Goal: Complete application form

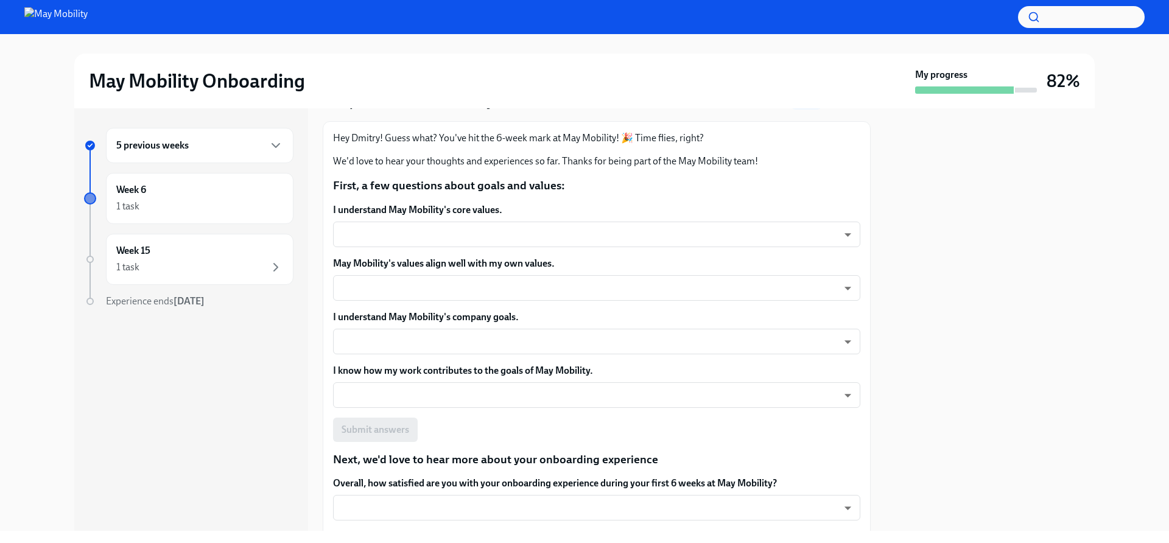
scroll to position [61, 0]
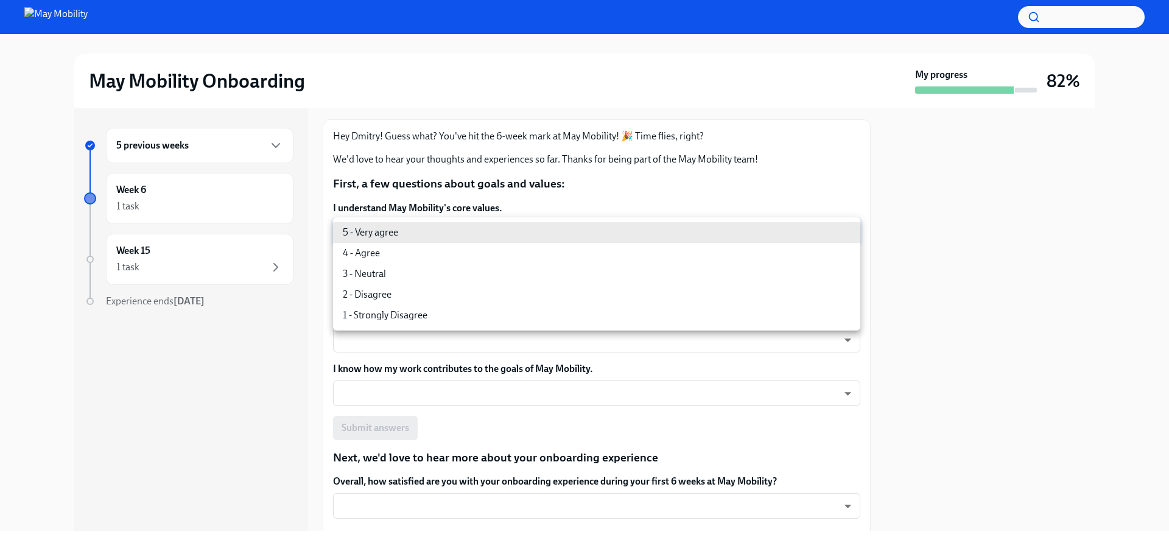
click at [549, 224] on body "May Mobility Onboarding My progress 82% 5 previous weeks Week 6 1 task Week 15 …" at bounding box center [584, 271] width 1169 height 543
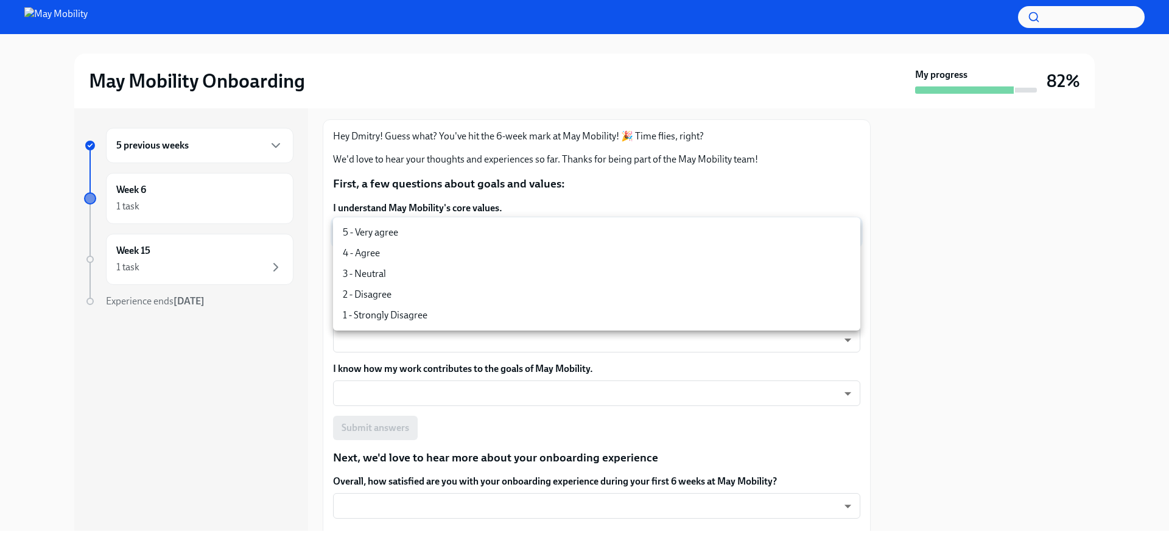
click at [479, 231] on li "5 - Very agree" at bounding box center [596, 232] width 527 height 21
type input "insi6vOkl"
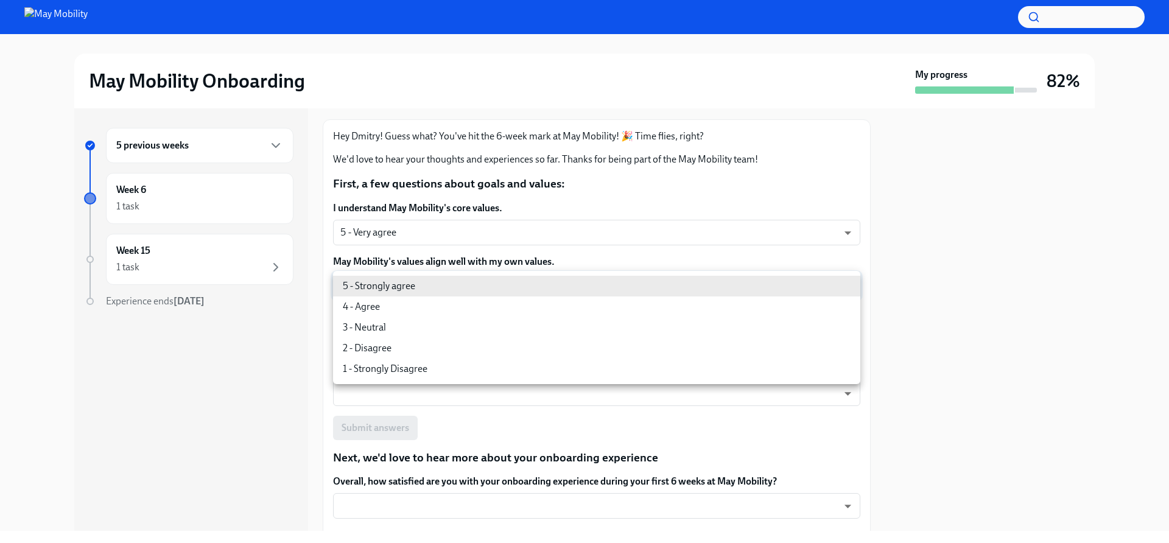
click at [488, 276] on body "May Mobility Onboarding My progress 82% 5 previous weeks Week 6 1 task Week 15 …" at bounding box center [584, 271] width 1169 height 543
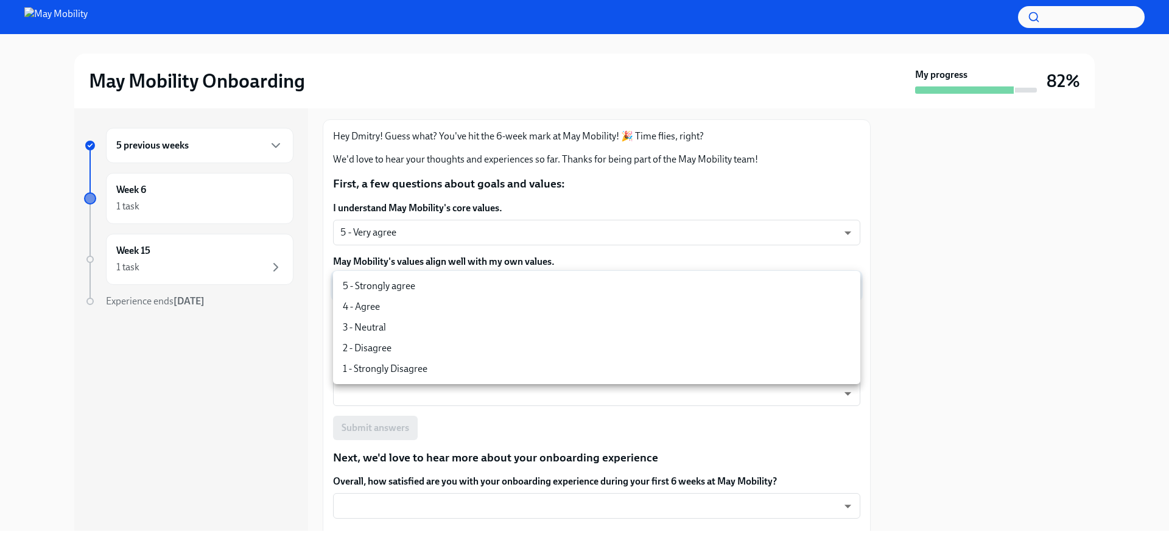
click at [487, 288] on li "5 - Strongly agree" at bounding box center [596, 286] width 527 height 21
type input "insi6vOkl"
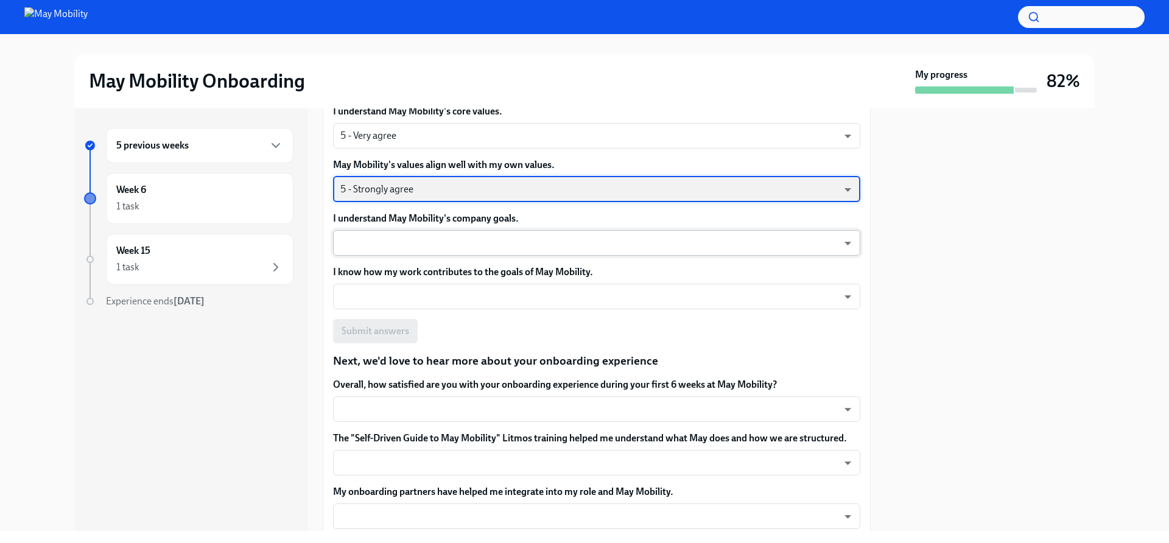
scroll to position [158, 0]
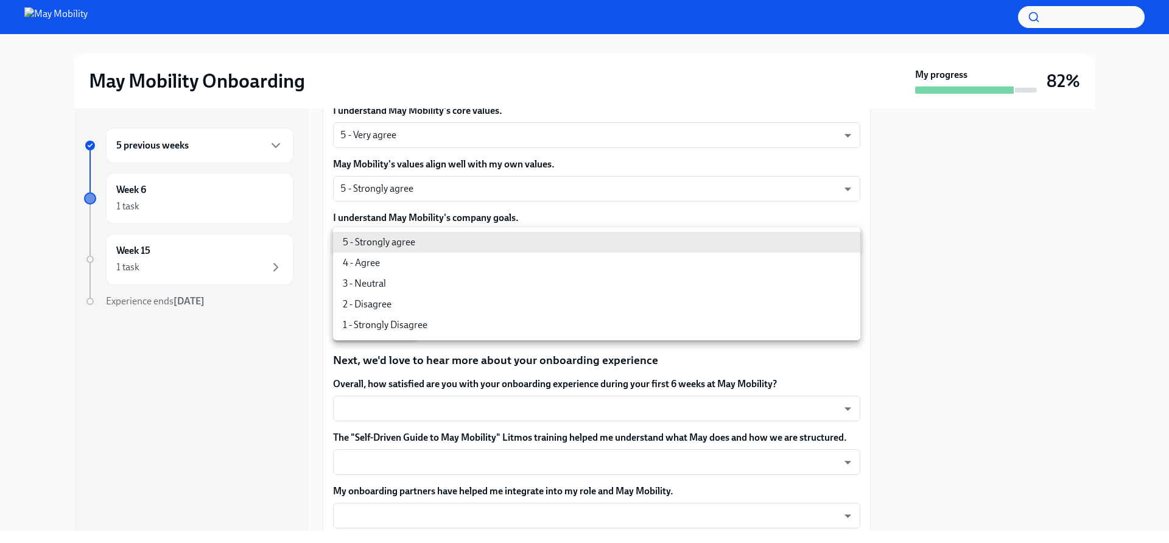
click at [493, 241] on body "May Mobility Onboarding My progress 82% 5 previous weeks Week 6 1 task Week 15 …" at bounding box center [584, 271] width 1169 height 543
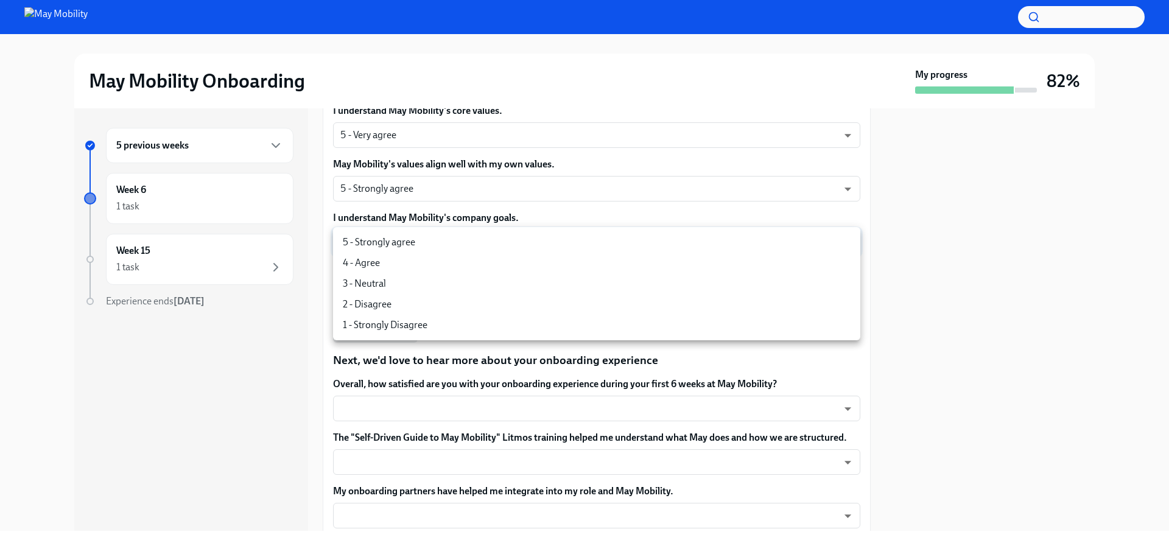
click at [462, 247] on li "5 - Strongly agree" at bounding box center [596, 242] width 527 height 21
type input "insi6vOkl"
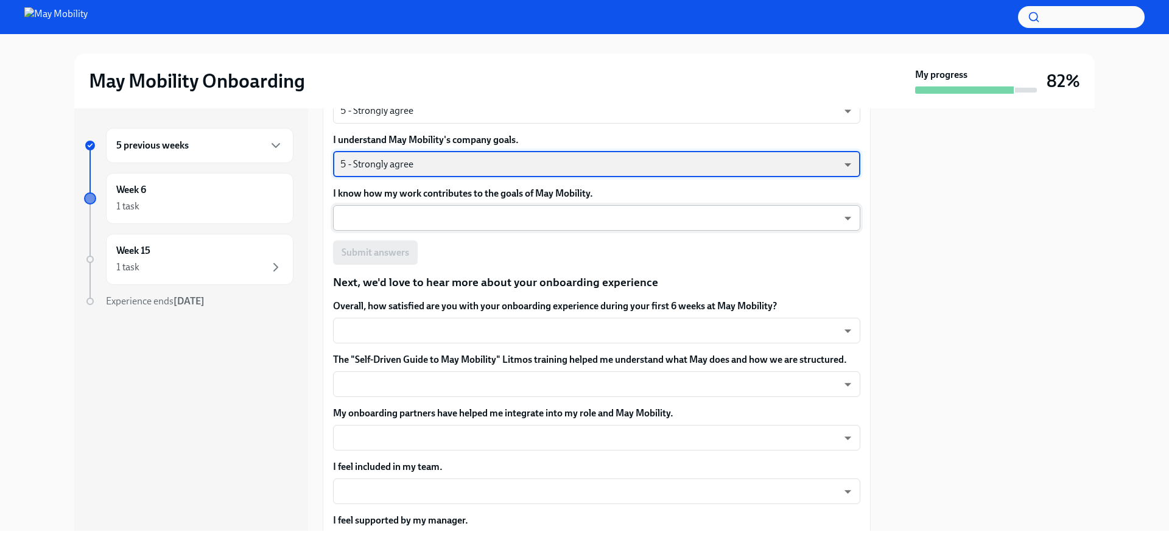
scroll to position [244, 0]
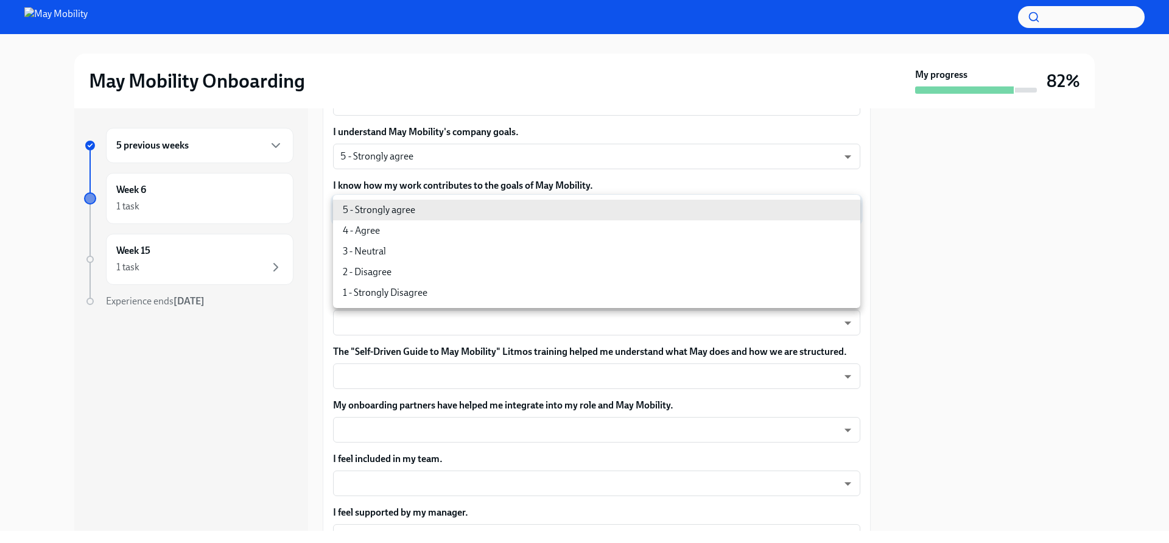
click at [483, 204] on body "May Mobility Onboarding My progress 82% 5 previous weeks Week 6 1 task Week 15 …" at bounding box center [584, 271] width 1169 height 543
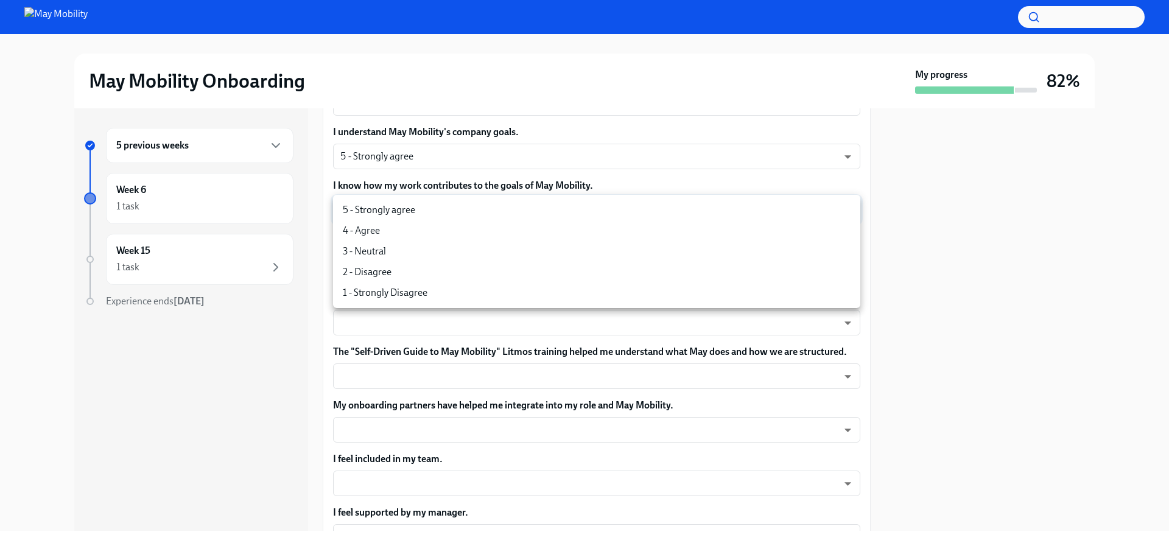
click at [469, 208] on li "5 - Strongly agree" at bounding box center [596, 210] width 527 height 21
type input "insi6vOkl"
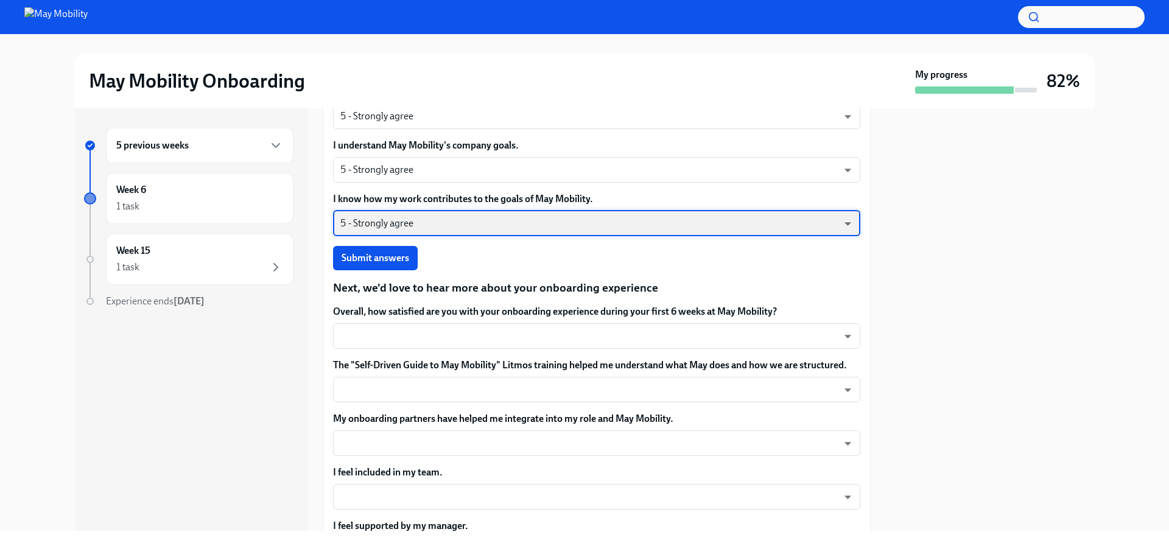
scroll to position [0, 0]
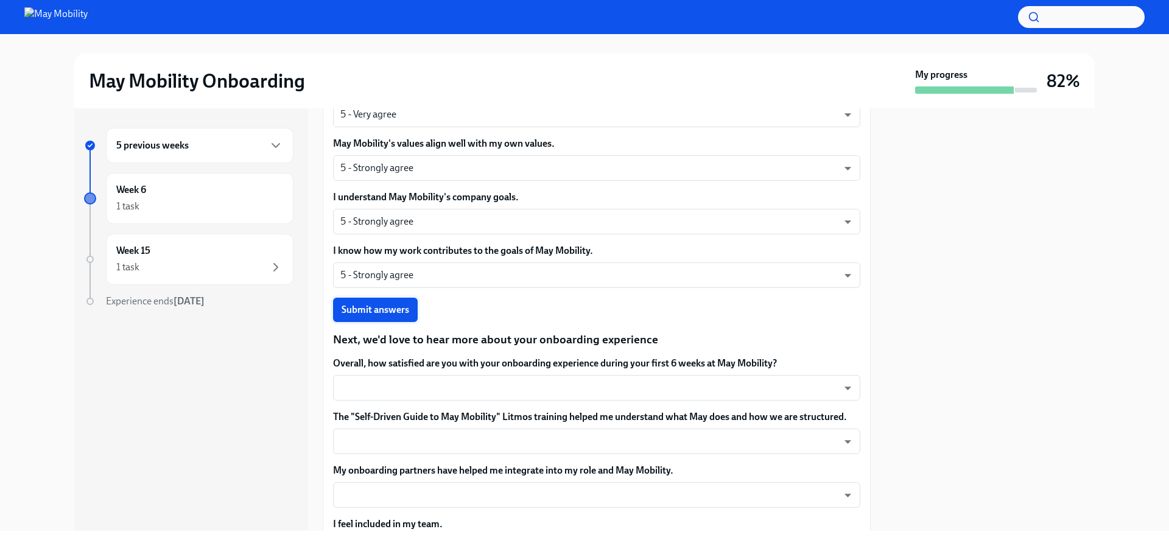
click at [407, 306] on span "Submit answers" at bounding box center [376, 310] width 68 height 12
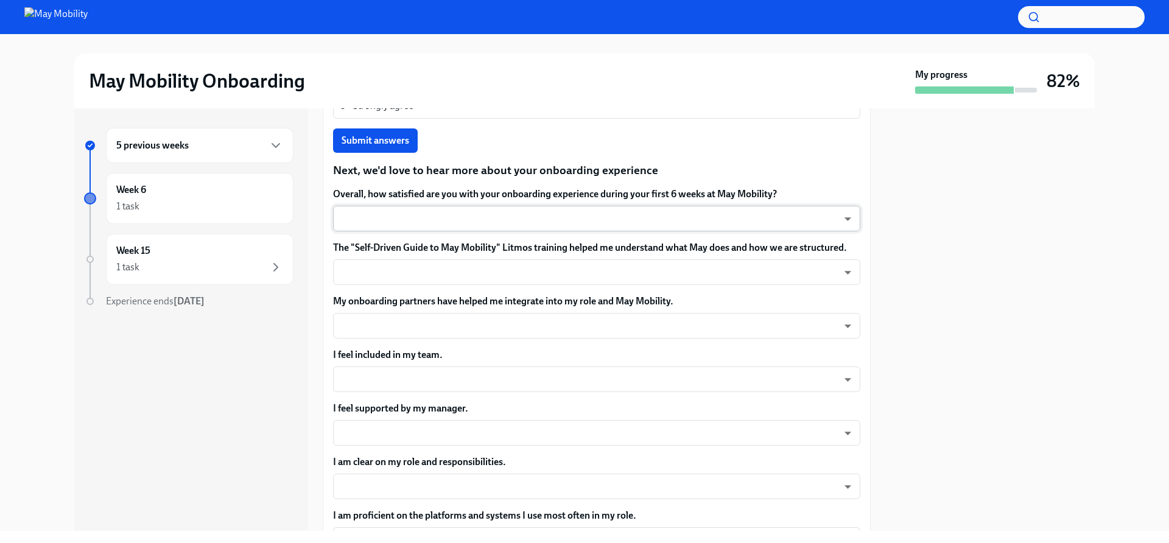
scroll to position [351, 0]
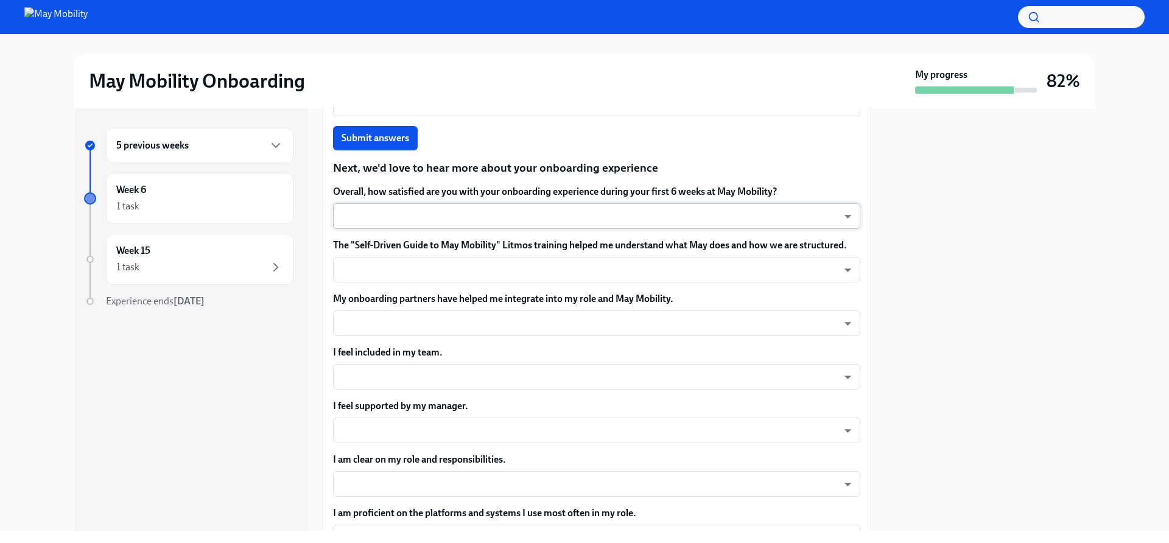
click at [531, 216] on body "May Mobility Onboarding My progress 82% 5 previous weeks Week 6 1 task Week 15 …" at bounding box center [584, 271] width 1169 height 543
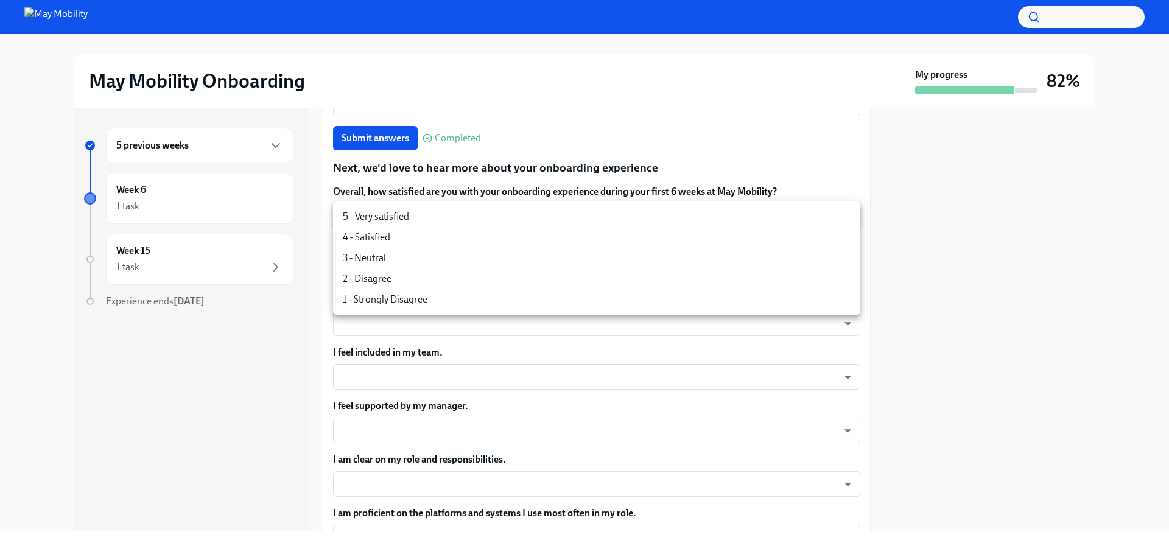
scroll to position [350, 0]
click at [442, 235] on li "4 - Satisfied" at bounding box center [596, 238] width 527 height 21
type input "nYbWsvkNA"
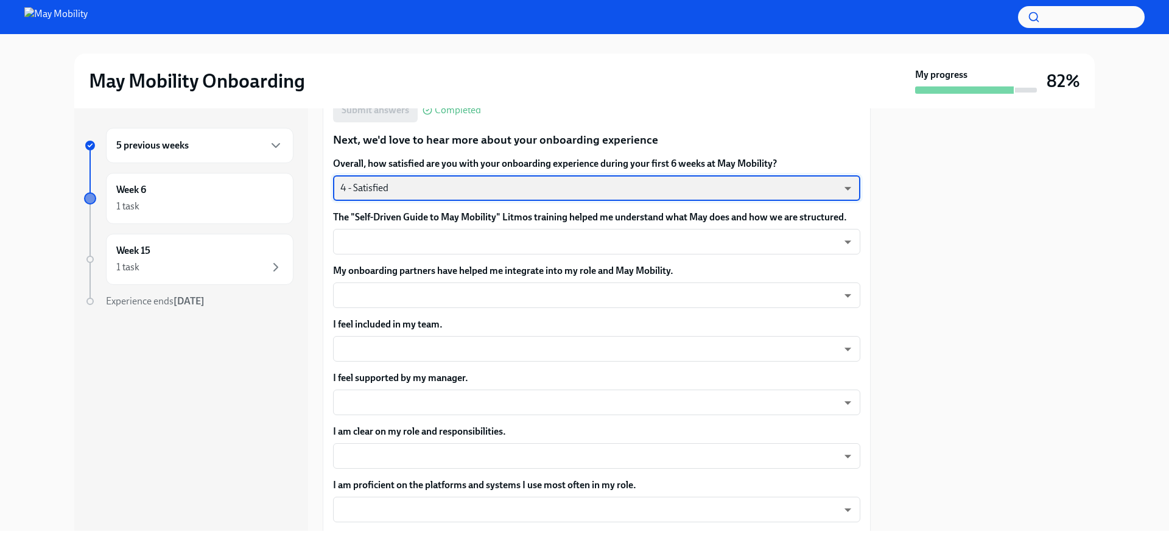
scroll to position [395, 0]
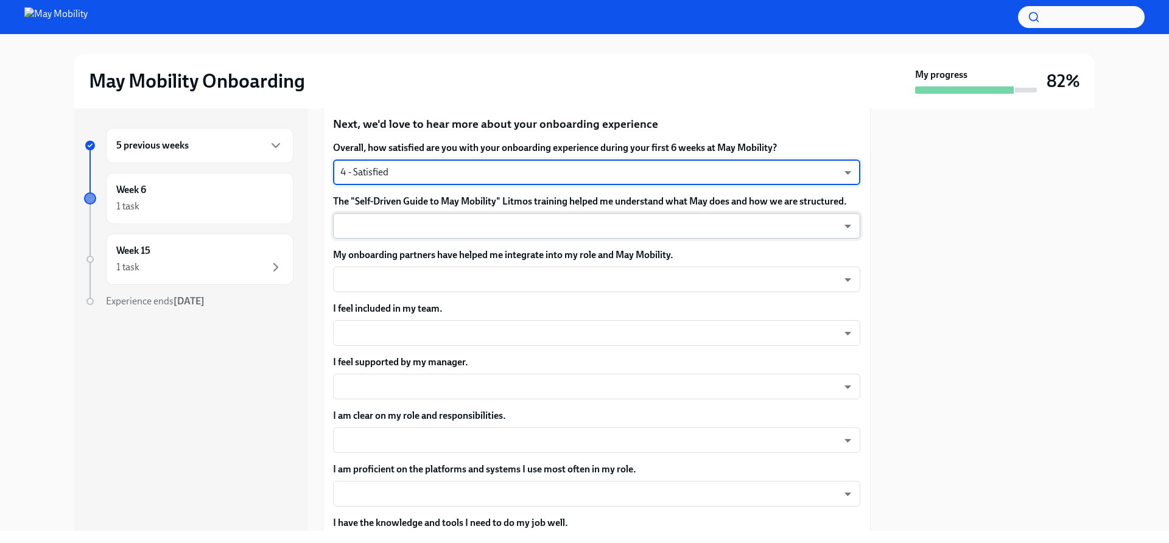
click at [515, 231] on body "May Mobility Onboarding My progress 82% 5 previous weeks Week 6 1 task Week 15 …" at bounding box center [584, 271] width 1169 height 543
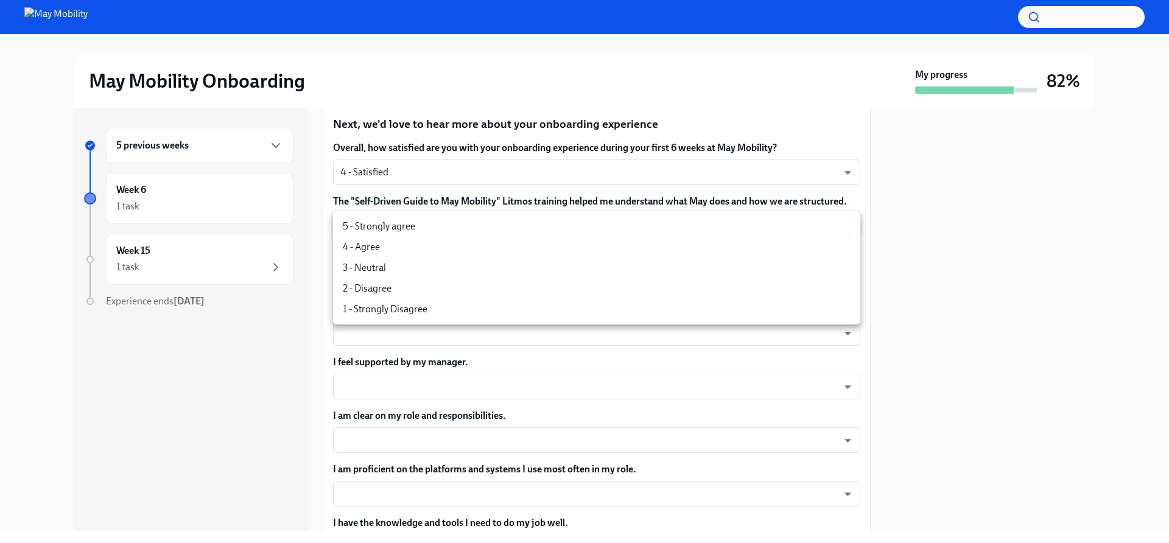
click at [433, 229] on li "5 - Strongly agree" at bounding box center [596, 226] width 527 height 21
type input "insi6vOkl"
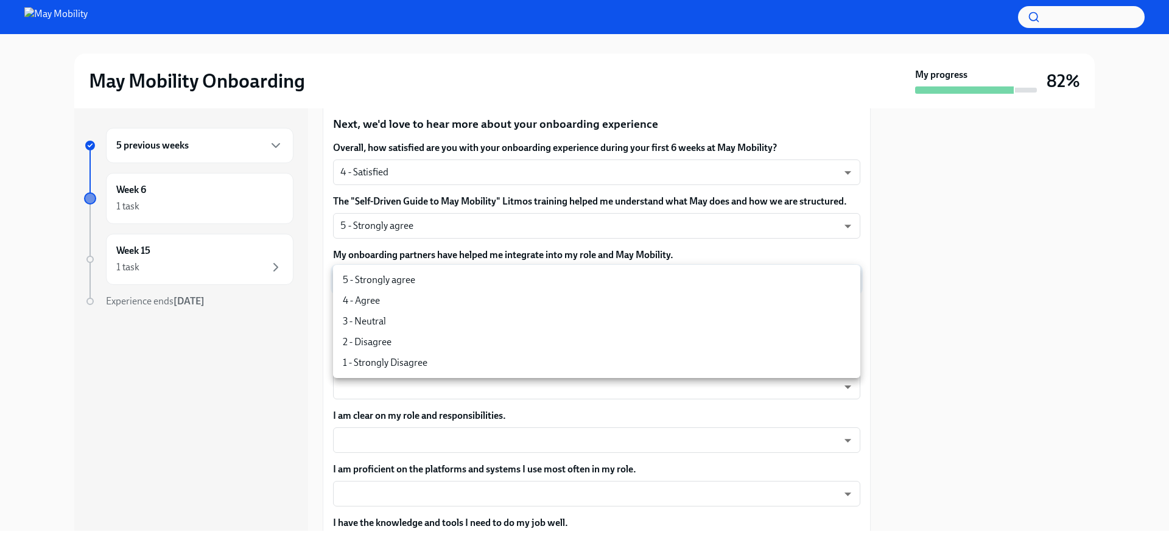
click at [452, 280] on body "May Mobility Onboarding My progress 82% 5 previous weeks Week 6 1 task Week 15 …" at bounding box center [584, 271] width 1169 height 543
click at [447, 283] on li "5 - Strongly agree" at bounding box center [596, 280] width 527 height 21
type input "insi6vOkl"
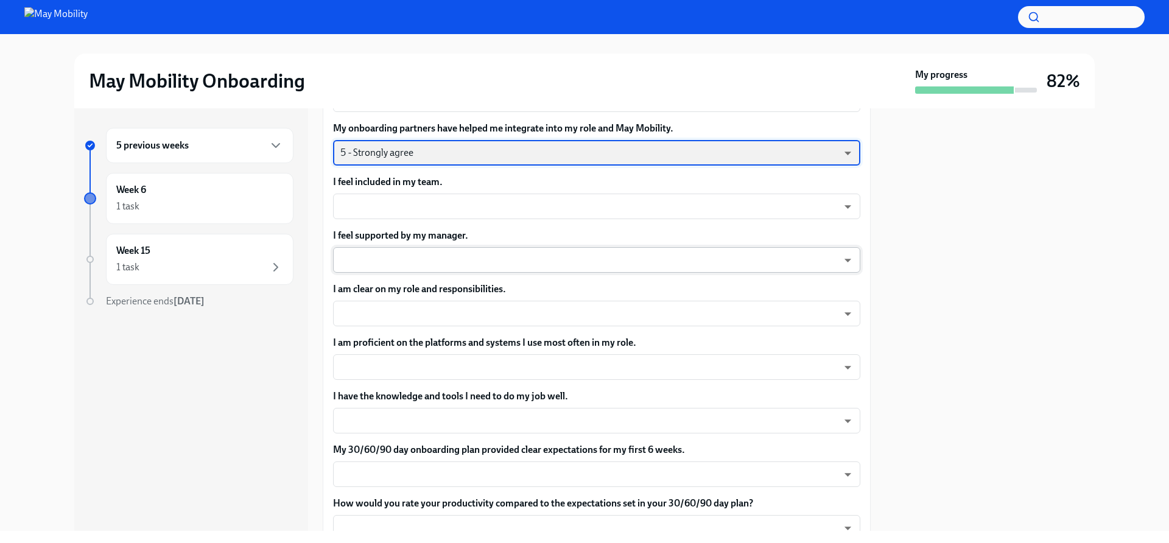
scroll to position [528, 0]
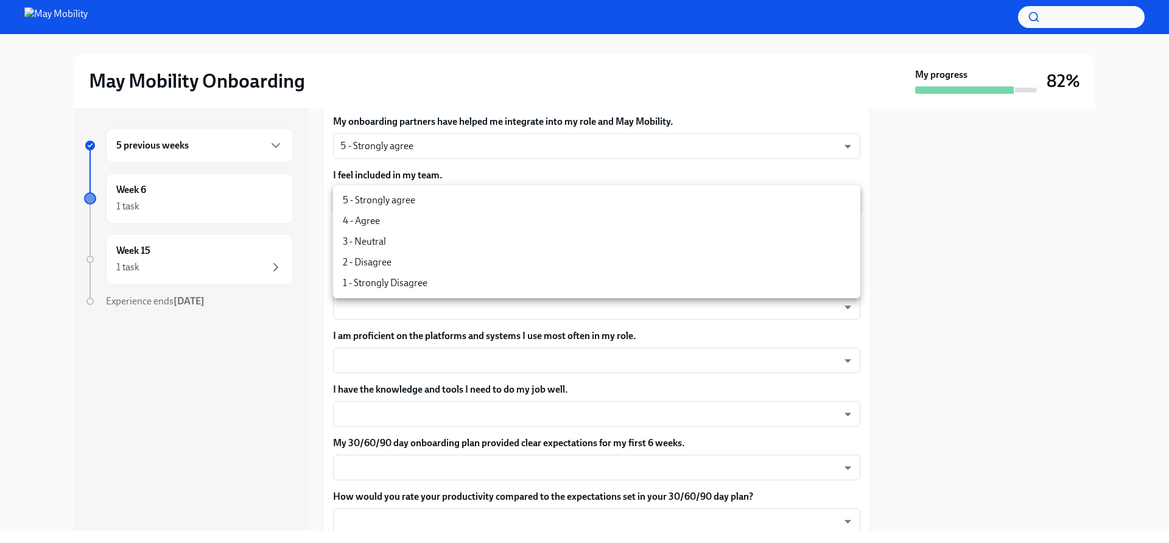
click at [454, 197] on body "May Mobility Onboarding My progress 82% 5 previous weeks Week 6 1 task Week 15 …" at bounding box center [584, 271] width 1169 height 543
click at [440, 201] on li "5 - Strongly agree" at bounding box center [596, 200] width 527 height 21
type input "insi6vOkl"
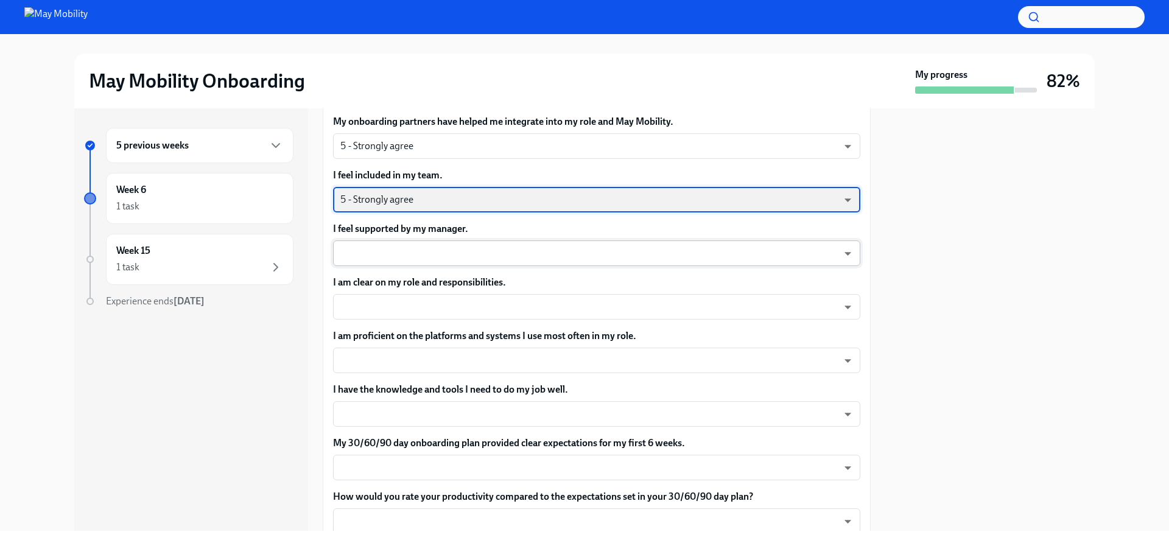
scroll to position [572, 0]
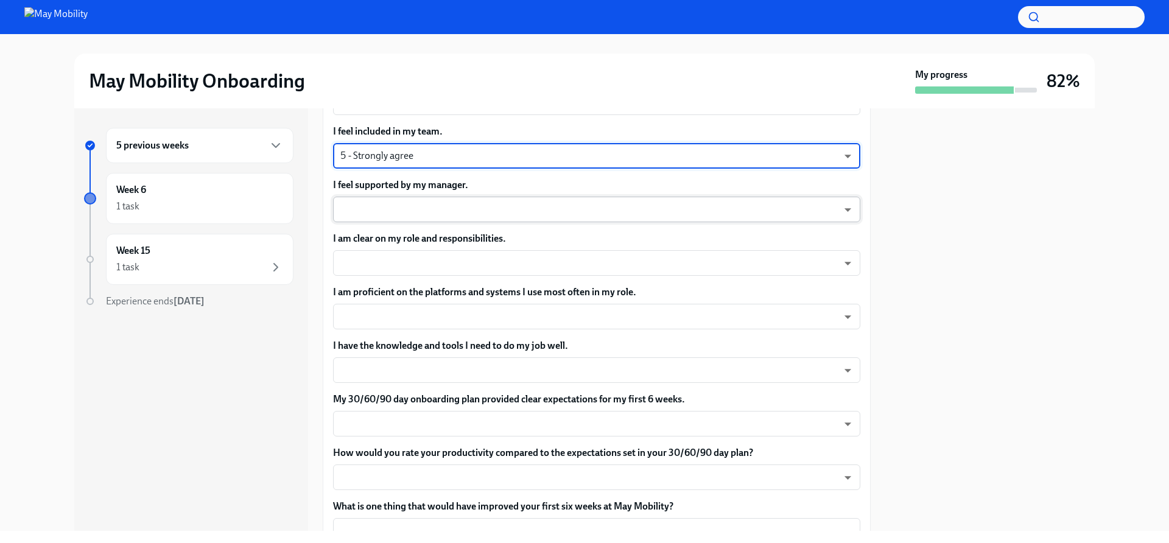
click at [451, 206] on body "May Mobility Onboarding My progress 82% 5 previous weeks Week 6 1 task Week 15 …" at bounding box center [584, 271] width 1169 height 543
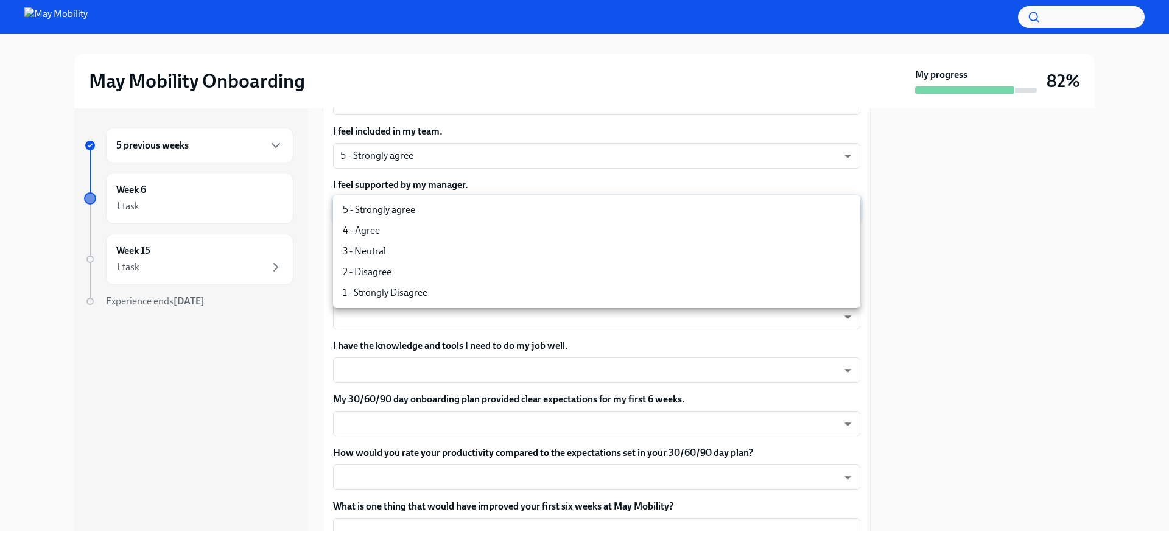
click at [433, 213] on li "5 - Strongly agree" at bounding box center [596, 210] width 527 height 21
type input "insi6vOkl"
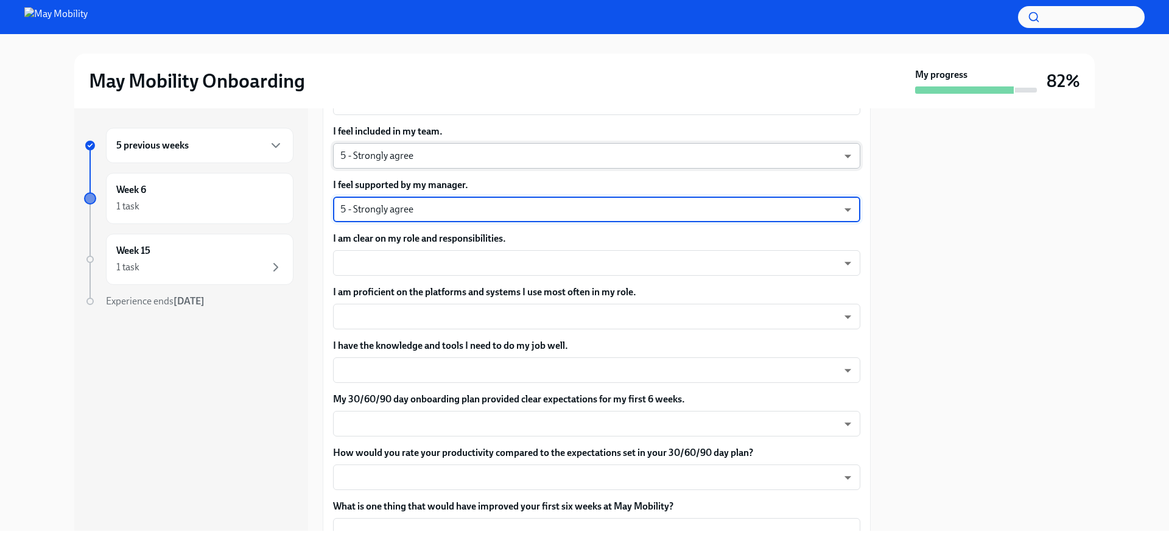
click at [481, 158] on body "May Mobility Onboarding My progress 82% 5 previous weeks Week 6 1 task Week 15 …" at bounding box center [584, 271] width 1169 height 543
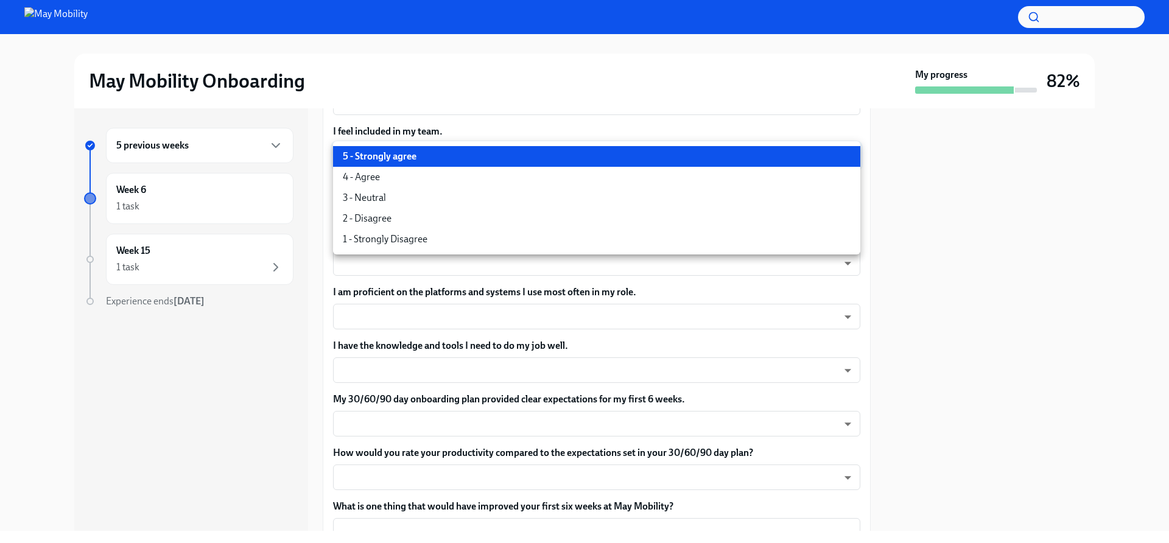
click at [451, 180] on li "4 - Agree" at bounding box center [596, 177] width 527 height 21
type input "nYbWsvkNA"
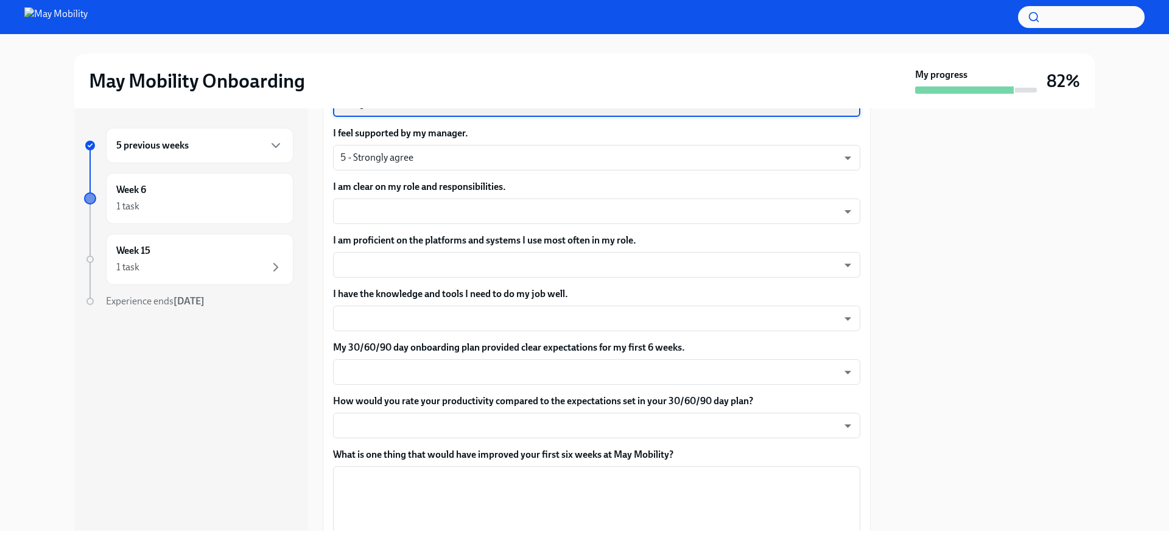
scroll to position [630, 0]
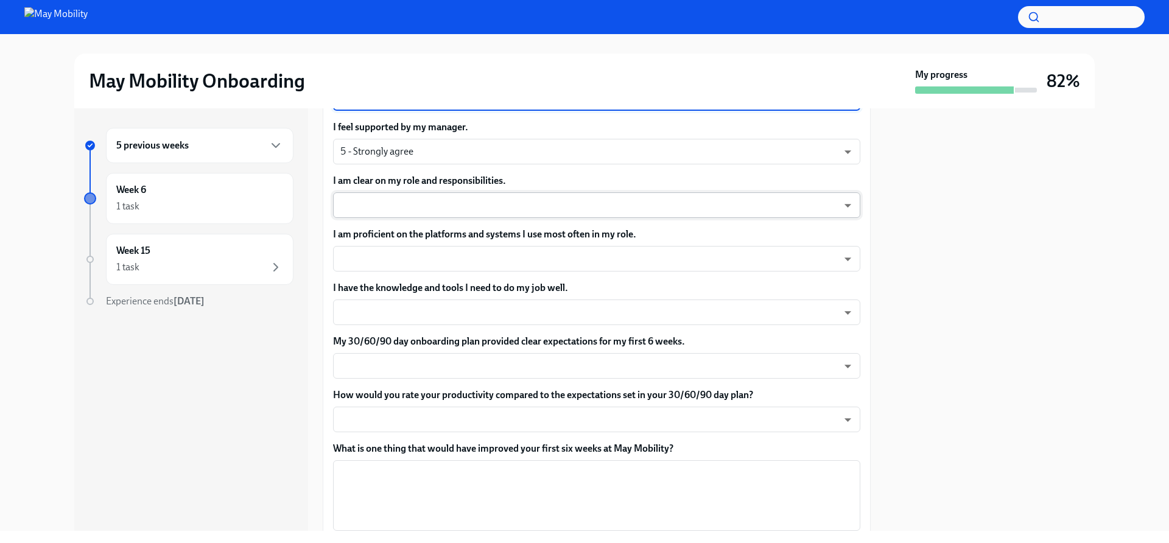
click at [486, 208] on body "May Mobility Onboarding My progress 82% 5 previous weeks Week 6 1 task Week 15 …" at bounding box center [584, 271] width 1169 height 543
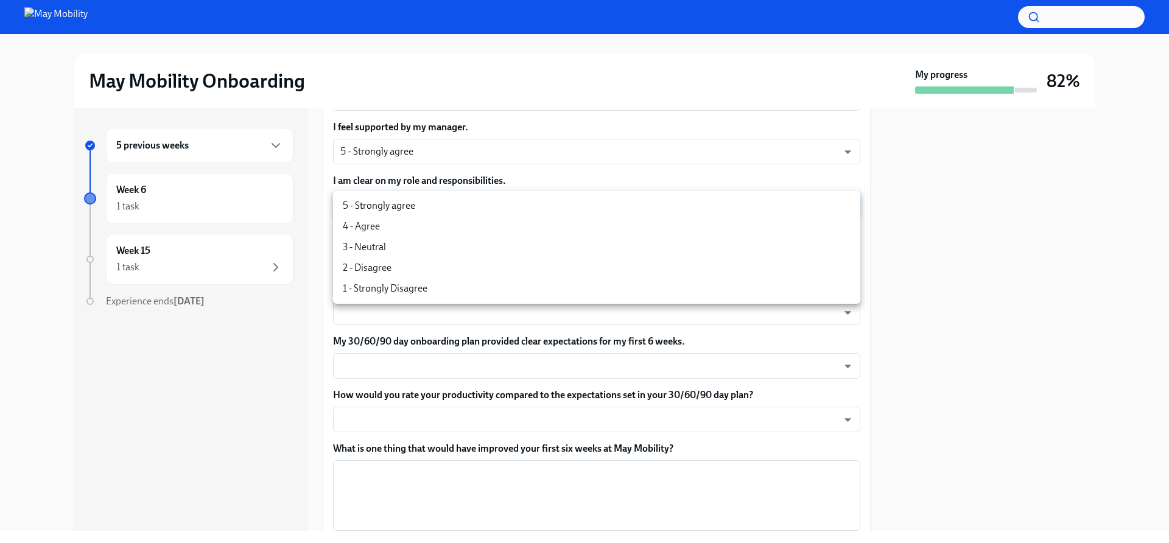
click at [465, 207] on li "5 - Strongly agree" at bounding box center [596, 206] width 527 height 21
type input "insi6vOkl"
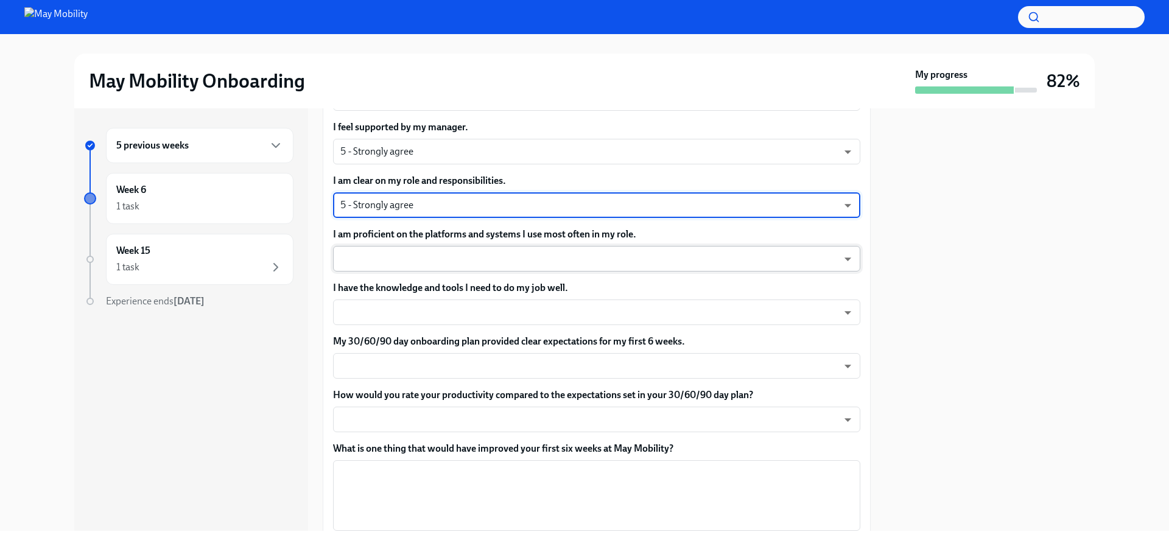
click at [488, 264] on body "May Mobility Onboarding My progress 82% 5 previous weeks Week 6 1 task Week 15 …" at bounding box center [584, 271] width 1169 height 543
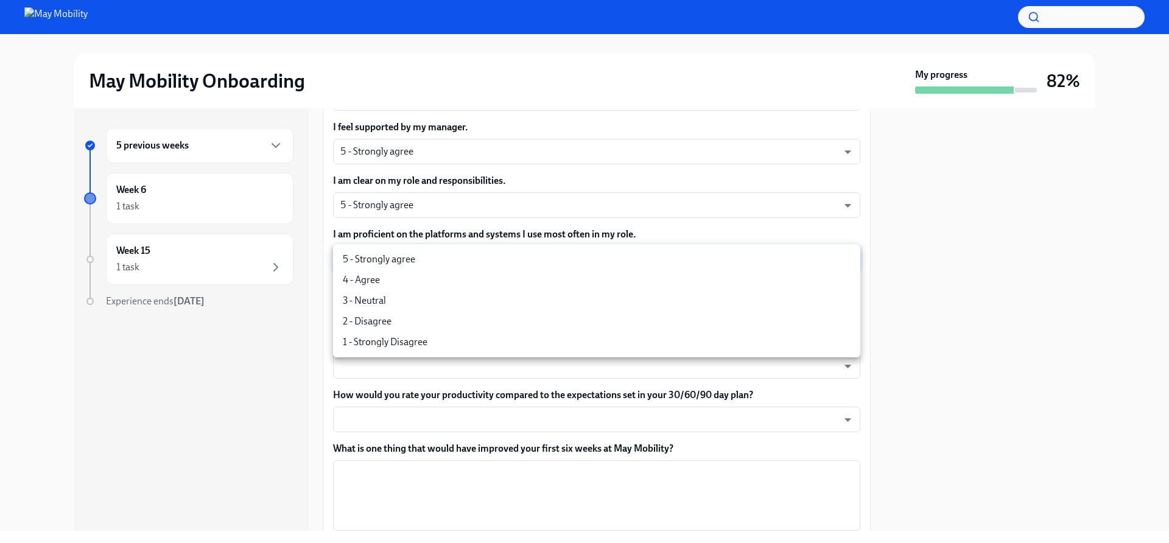
click at [505, 256] on li "5 - Strongly agree" at bounding box center [596, 259] width 527 height 21
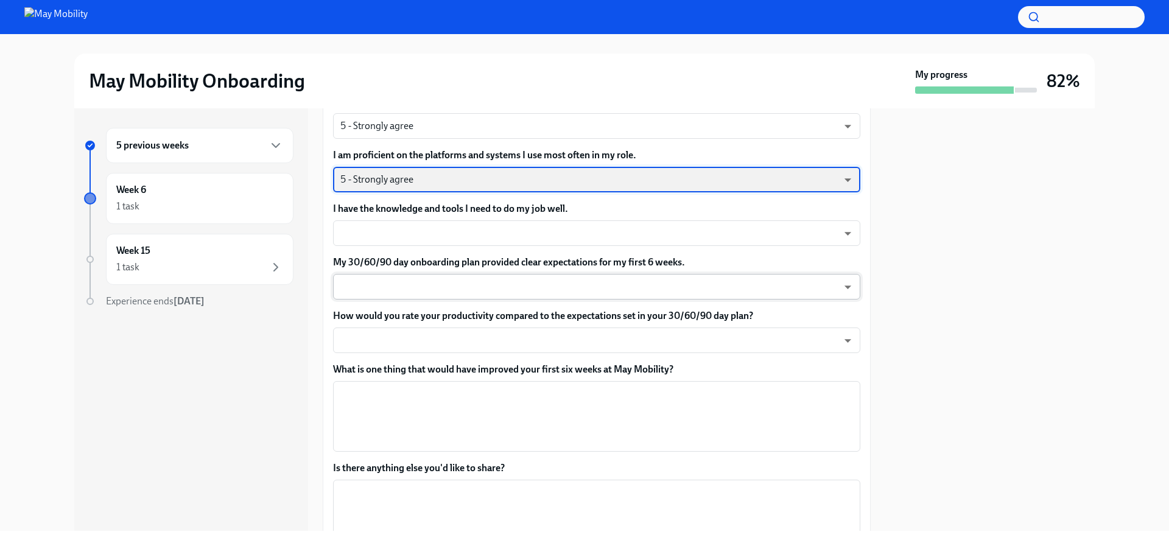
scroll to position [711, 0]
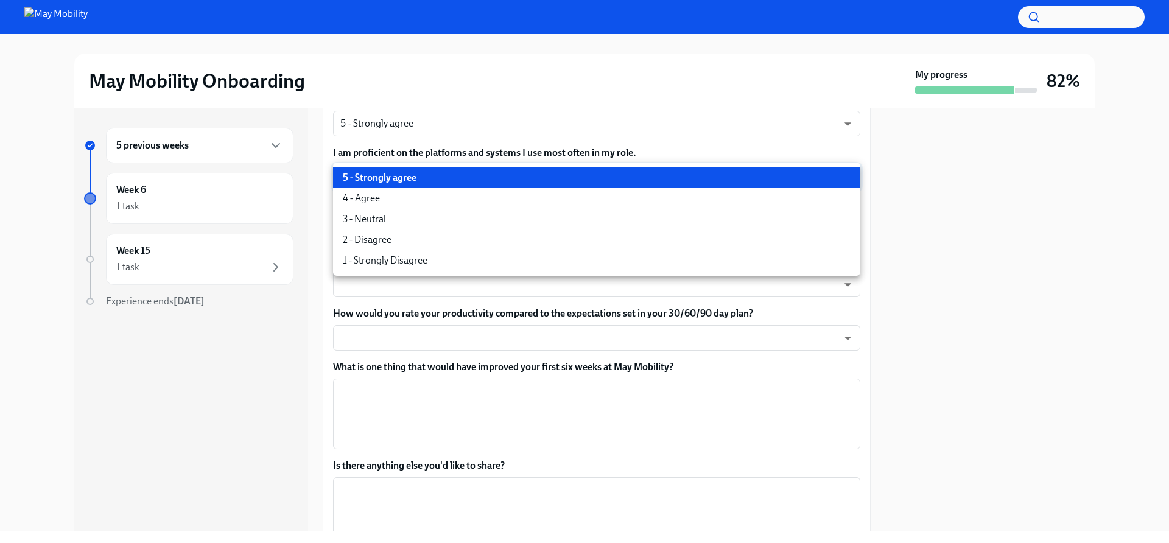
click at [506, 175] on body "May Mobility Onboarding My progress 82% 5 previous weeks Week 6 1 task Week 15 …" at bounding box center [584, 271] width 1169 height 543
click at [484, 200] on li "4 - Agree" at bounding box center [596, 198] width 527 height 21
type input "nYbWsvkNA"
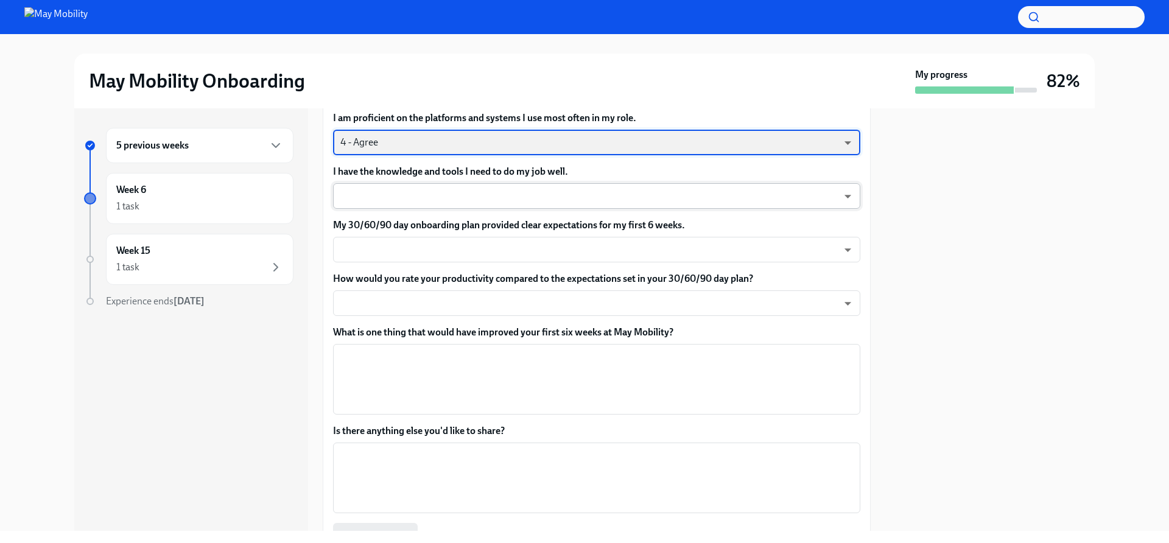
scroll to position [748, 0]
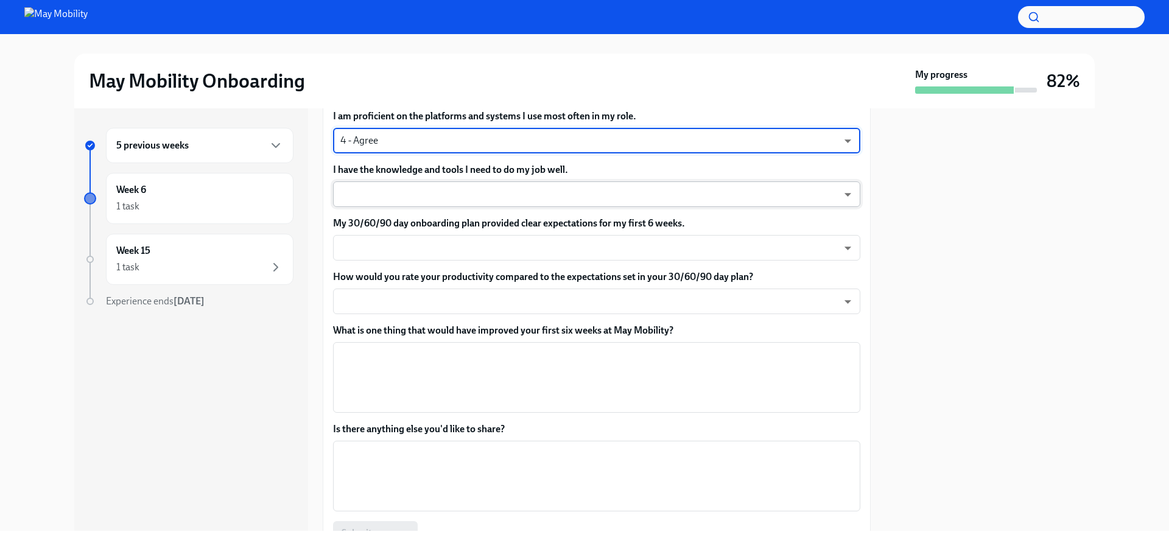
click at [510, 191] on body "May Mobility Onboarding My progress 82% 5 previous weeks Week 6 1 task Week 15 …" at bounding box center [584, 271] width 1169 height 543
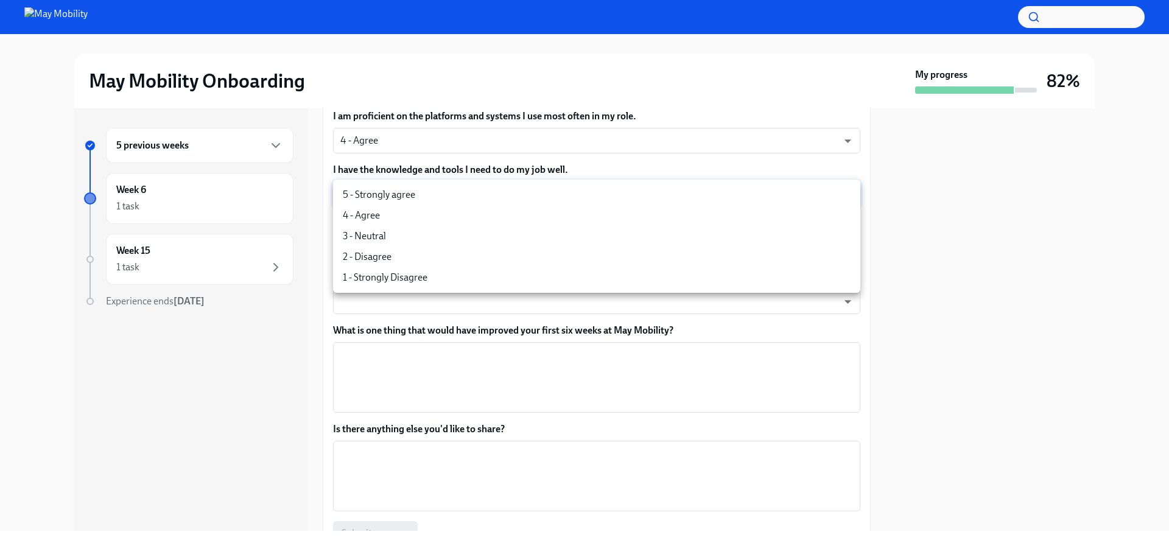
click at [495, 214] on li "4 - Agree" at bounding box center [596, 215] width 527 height 21
type input "nYbWsvkNA"
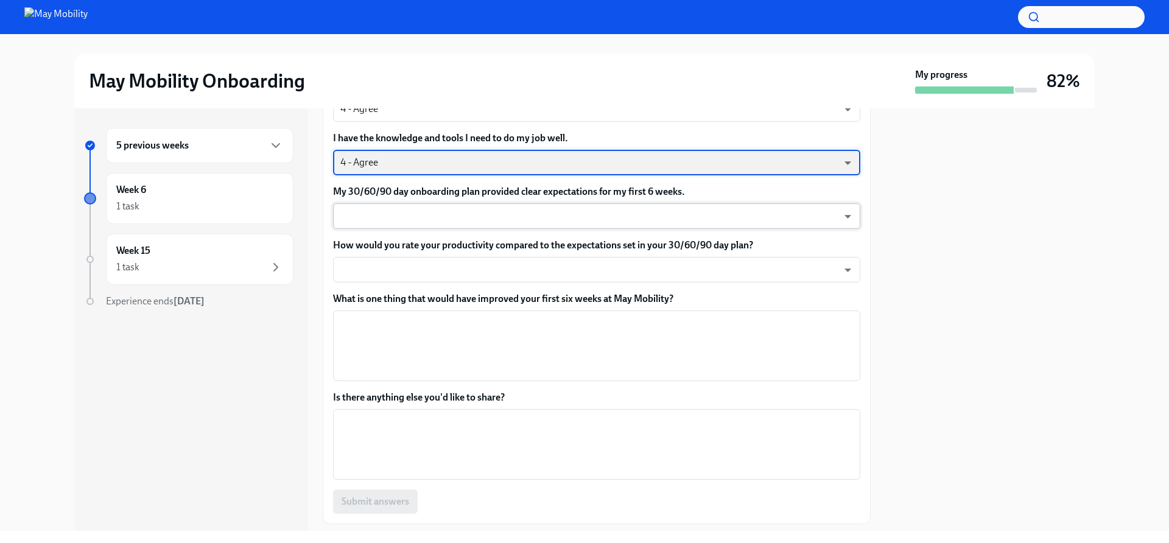
scroll to position [788, 0]
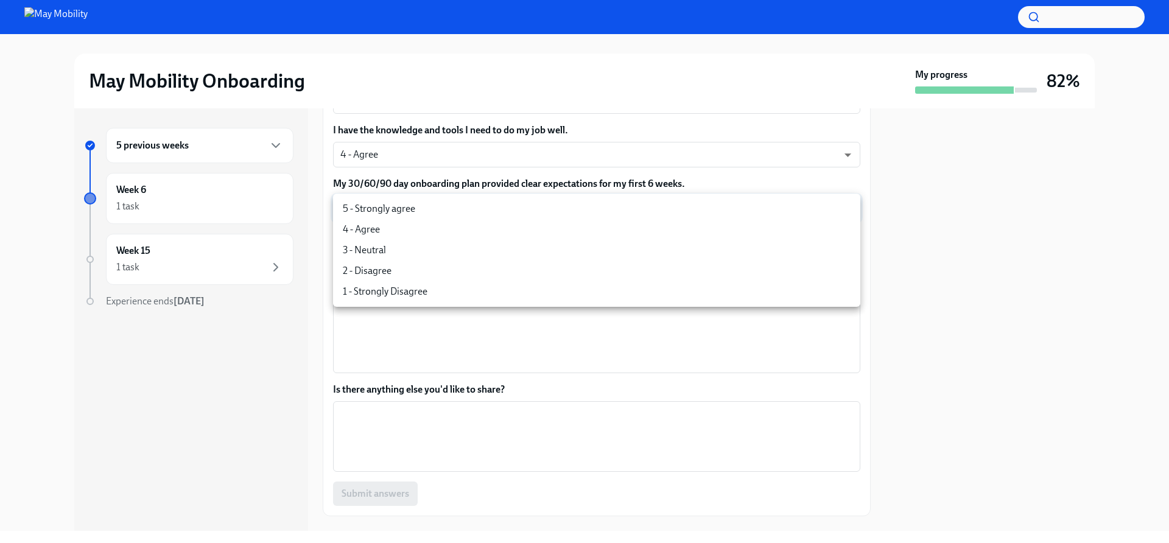
click at [487, 210] on body "May Mobility Onboarding My progress 82% 5 previous weeks Week 6 1 task Week 15 …" at bounding box center [584, 271] width 1169 height 543
click at [476, 225] on li "4 - Agree" at bounding box center [596, 229] width 527 height 21
type input "nYbWsvkNA"
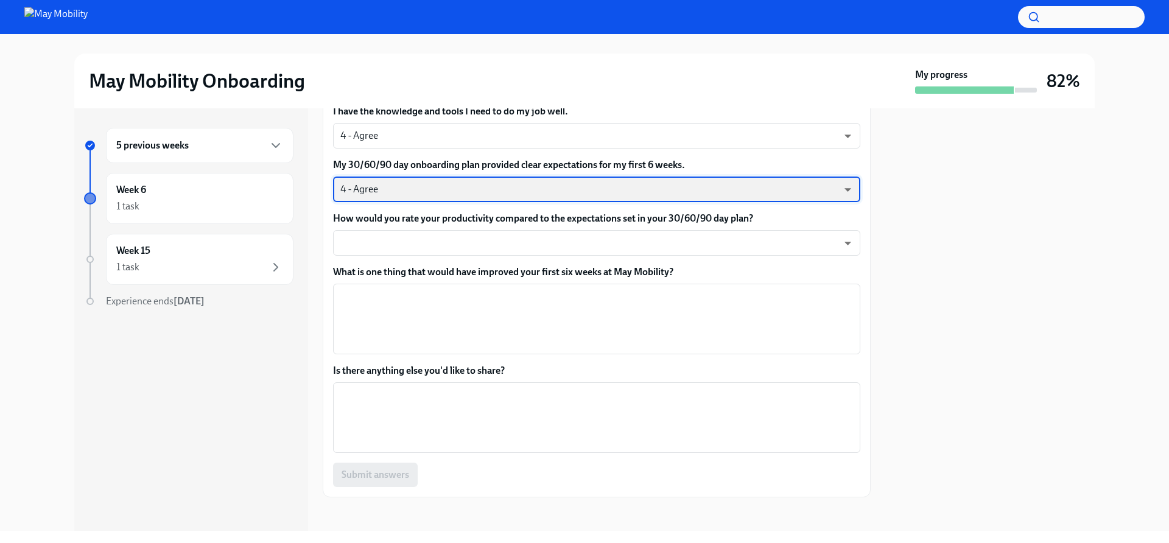
scroll to position [813, 0]
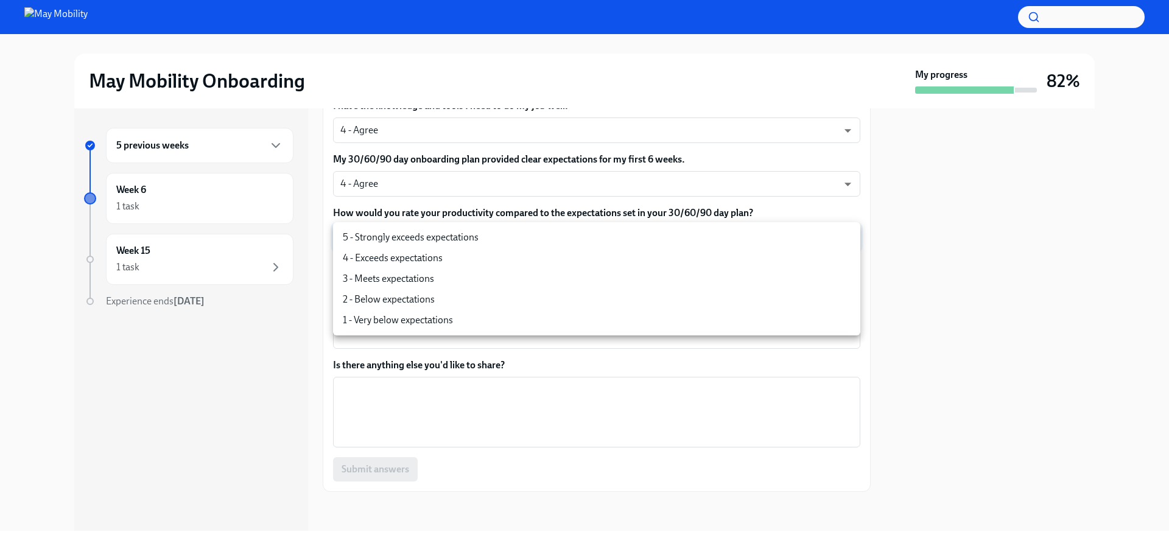
click at [482, 237] on body "May Mobility Onboarding My progress 82% 5 previous weeks Week 6 1 task Week 15 …" at bounding box center [584, 271] width 1169 height 543
click at [473, 259] on li "4 - Exceeds expectations" at bounding box center [596, 258] width 527 height 21
type input "nYbWsvkNA"
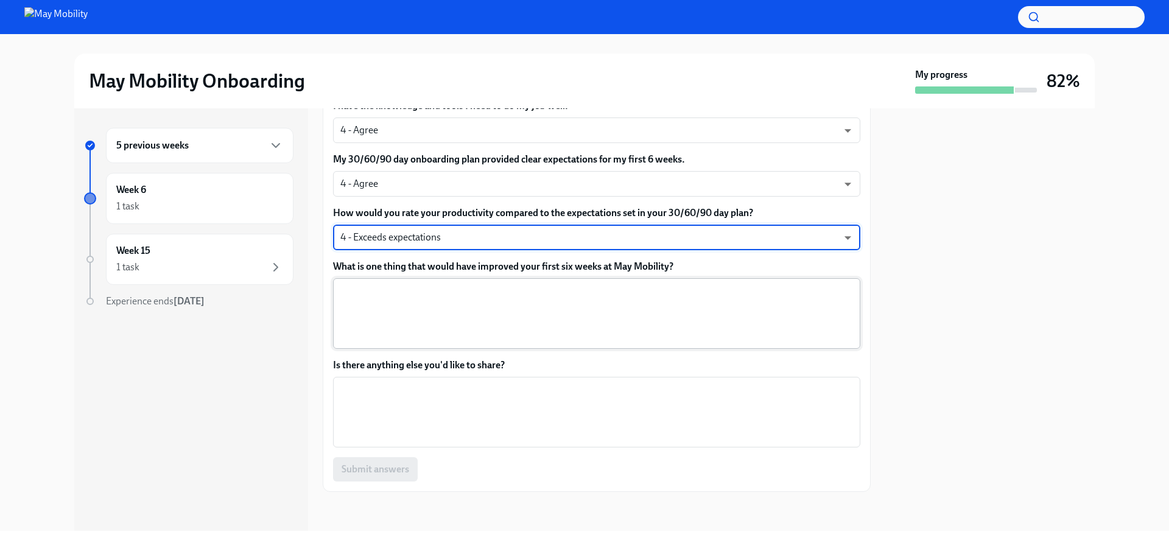
click at [503, 297] on textarea "What is one thing that would have improved your first six weeks at May Mobility?" at bounding box center [596, 313] width 513 height 58
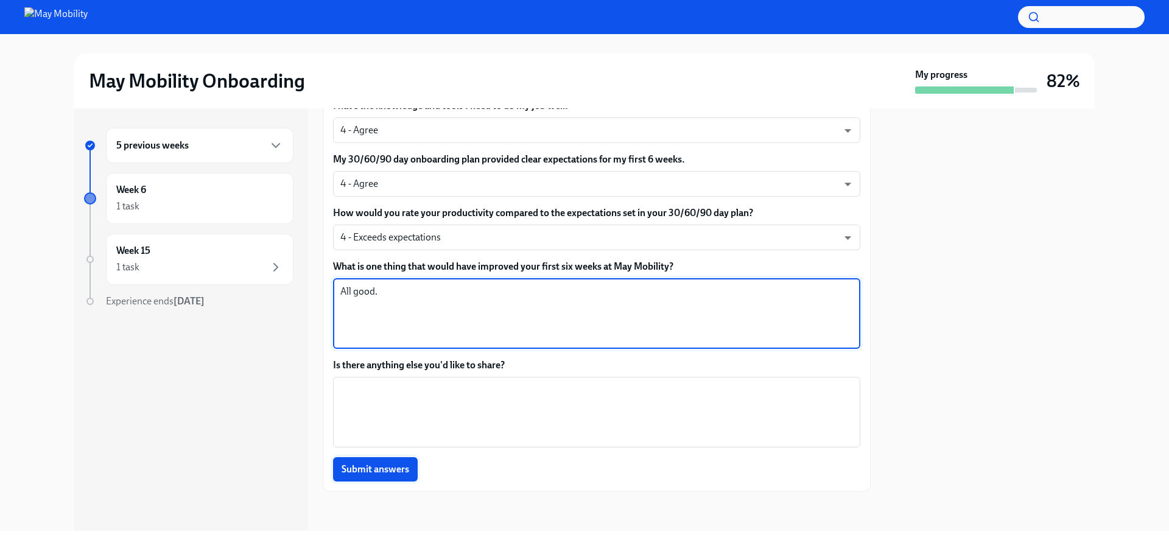
type textarea "All good."
click at [400, 464] on span "Submit answers" at bounding box center [376, 470] width 68 height 12
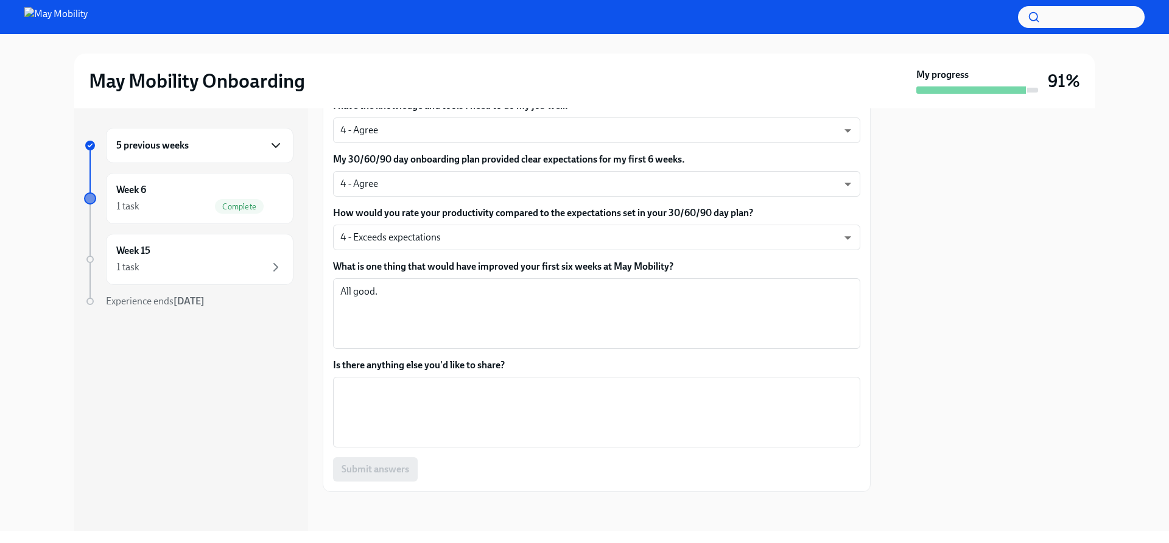
click at [273, 143] on icon "button" at bounding box center [276, 145] width 15 height 15
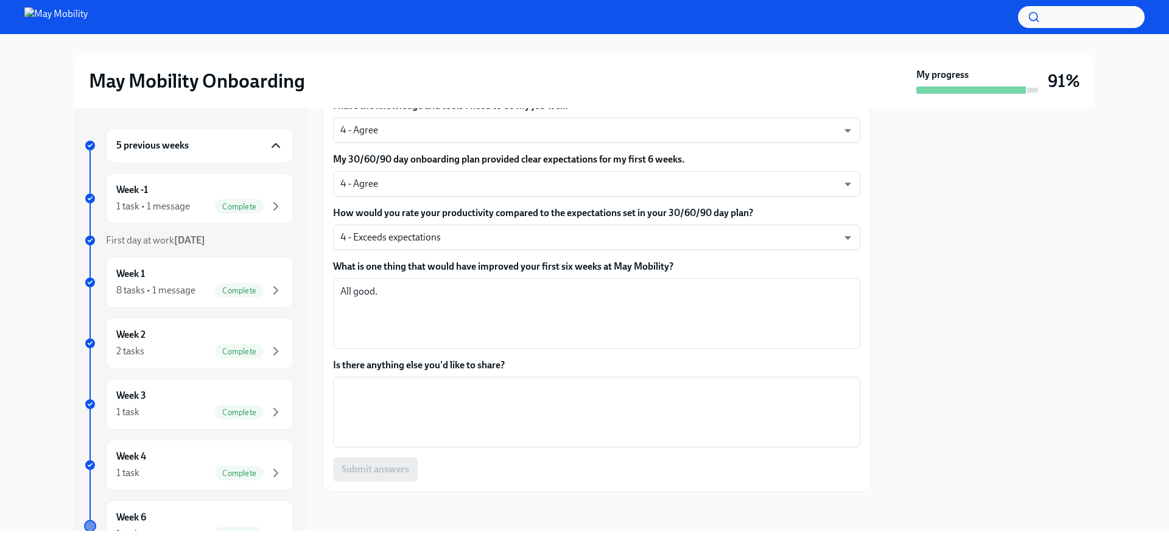
click at [273, 143] on icon "button" at bounding box center [276, 145] width 15 height 15
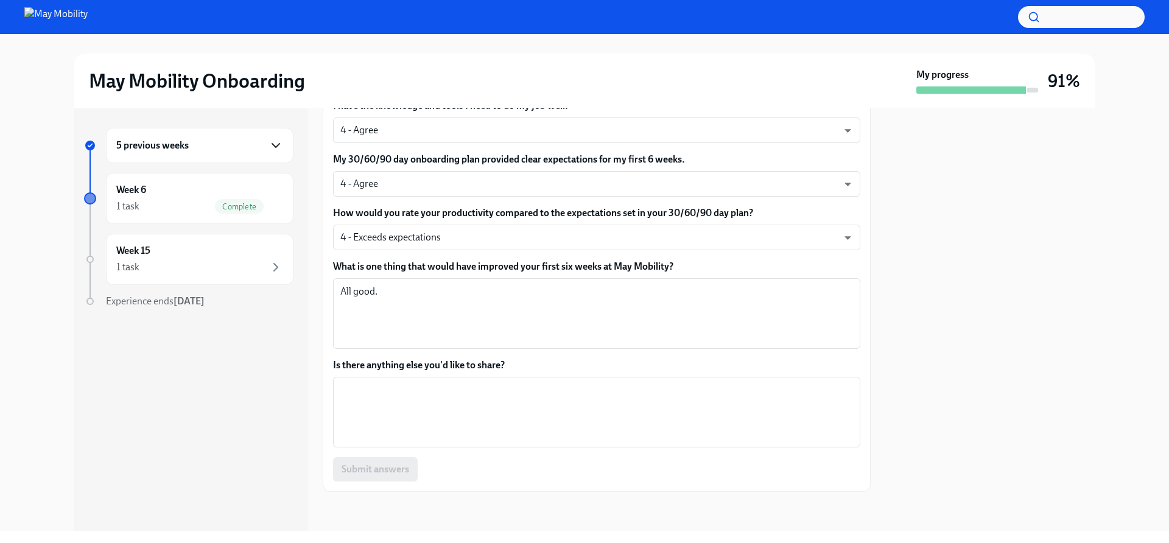
drag, startPoint x: 225, startPoint y: 403, endPoint x: 233, endPoint y: 399, distance: 8.7
click at [227, 402] on div "5 previous weeks Week 6 1 task Complete Week 15 1 task Experience ends [DATE]" at bounding box center [191, 319] width 234 height 423
